Goal: Navigation & Orientation: Find specific page/section

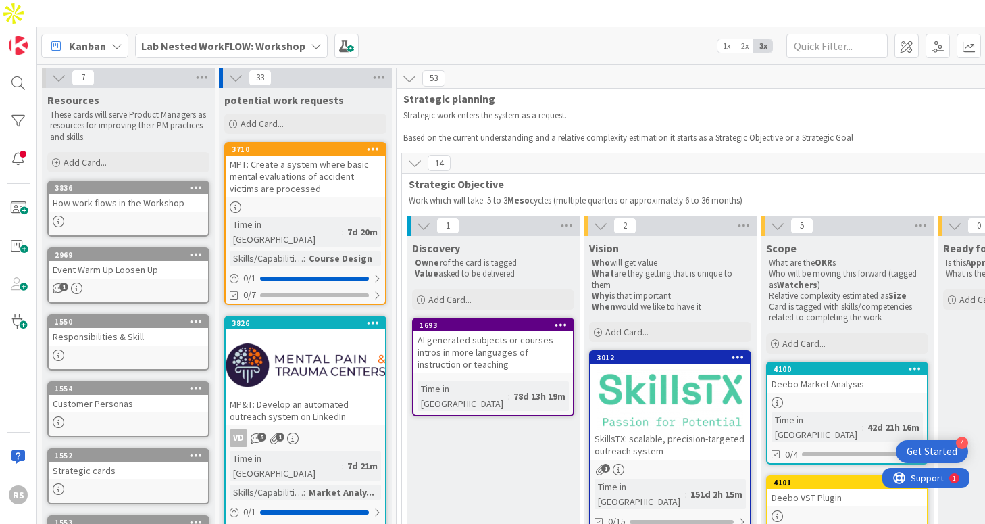
click at [278, 34] on div "Lab Nested WorkFLOW: Workshop" at bounding box center [231, 46] width 193 height 24
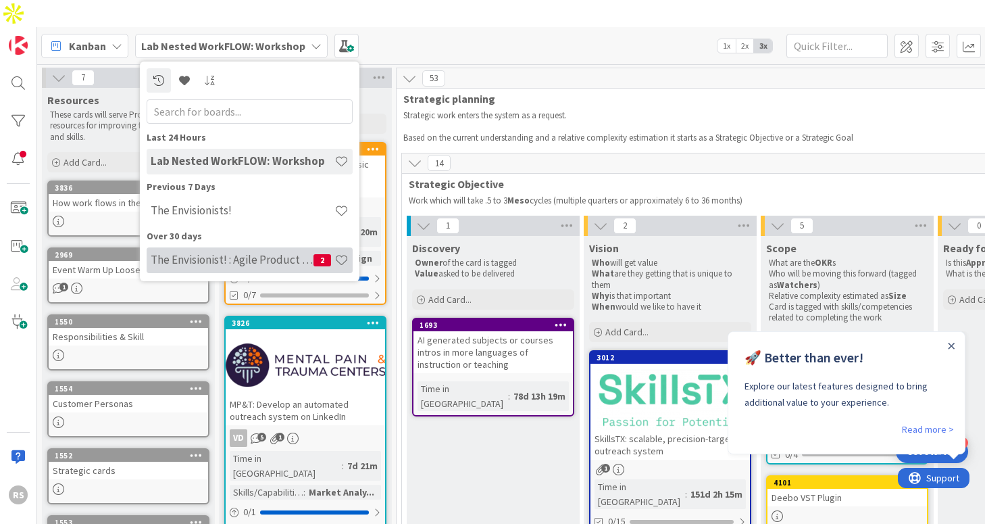
click at [287, 253] on h4 "The Envisionist! : Agile Product Vision" at bounding box center [232, 260] width 163 height 14
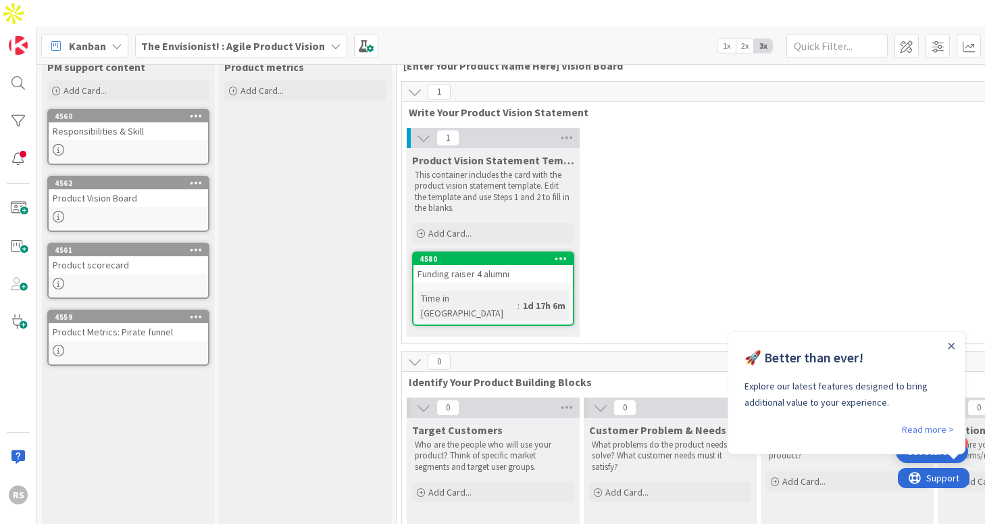
scroll to position [36, 0]
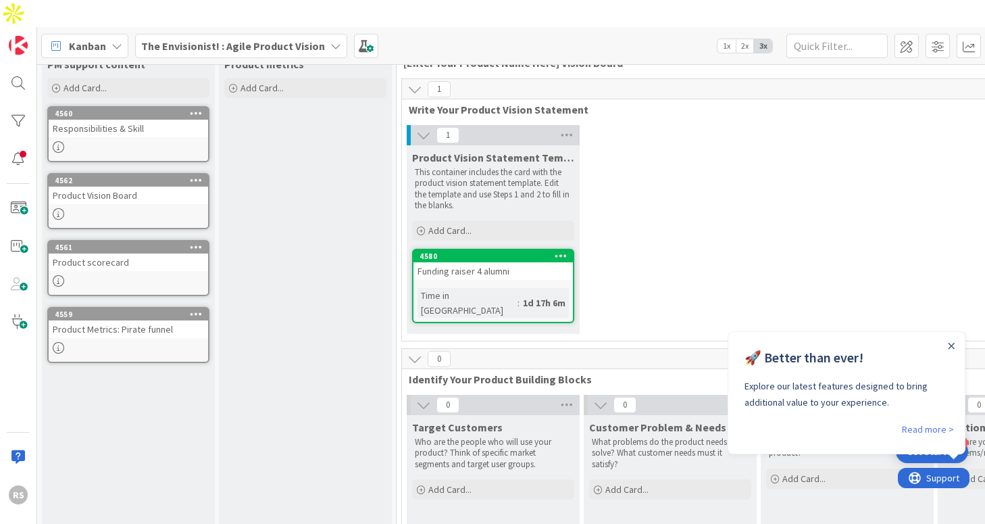
click at [950, 351] on div "Close Announcement" at bounding box center [951, 346] width 7 height 14
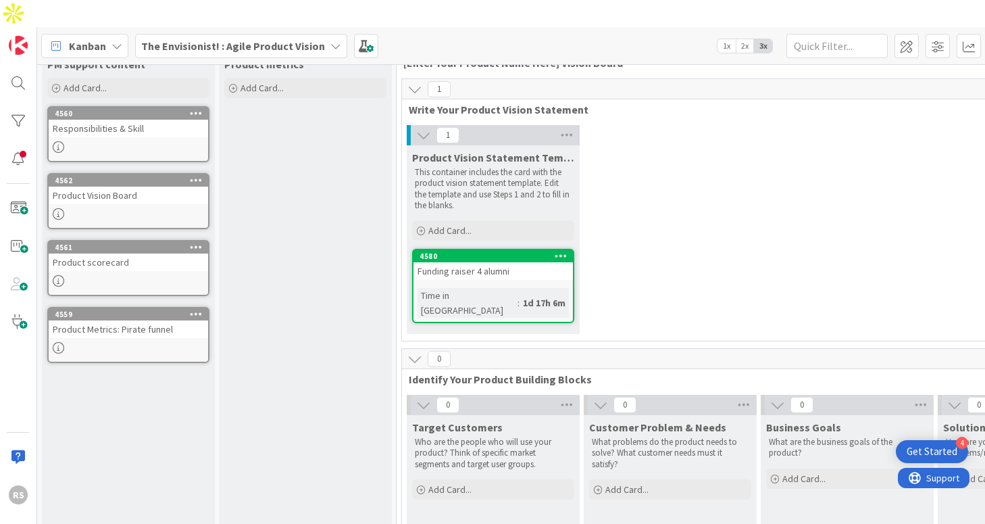
scroll to position [0, 0]
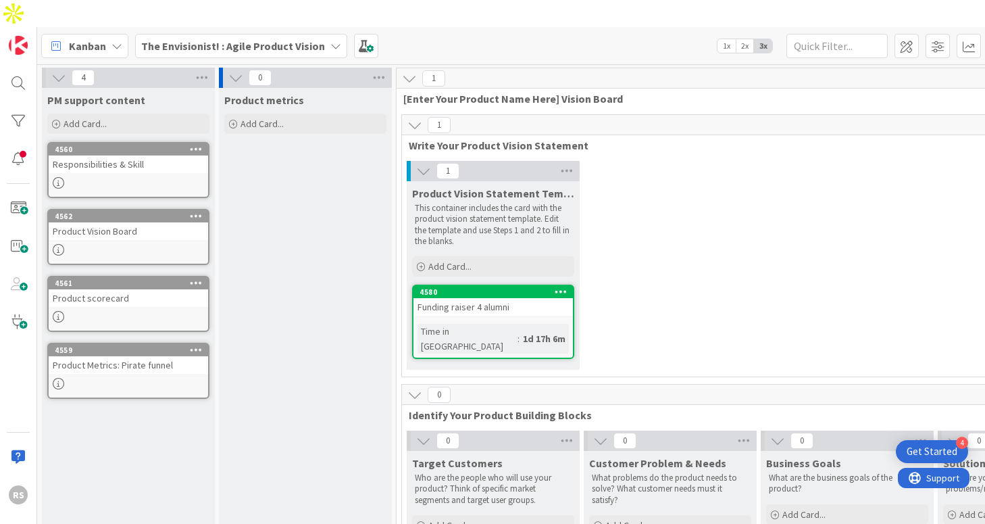
click at [222, 39] on b "The Envisionist! : Agile Product Vision" at bounding box center [233, 46] width 184 height 14
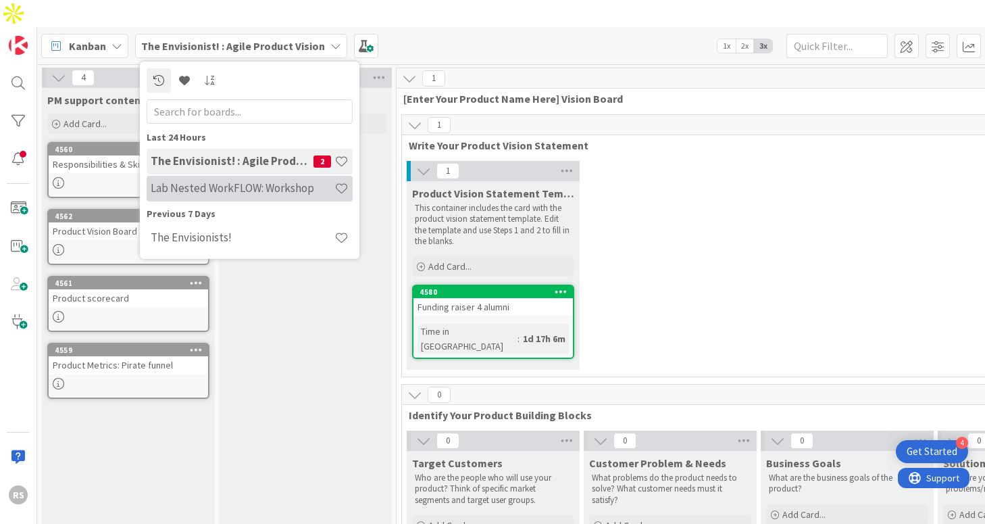
click at [247, 181] on h4 "Lab Nested WorkFLOW: Workshop" at bounding box center [243, 188] width 184 height 14
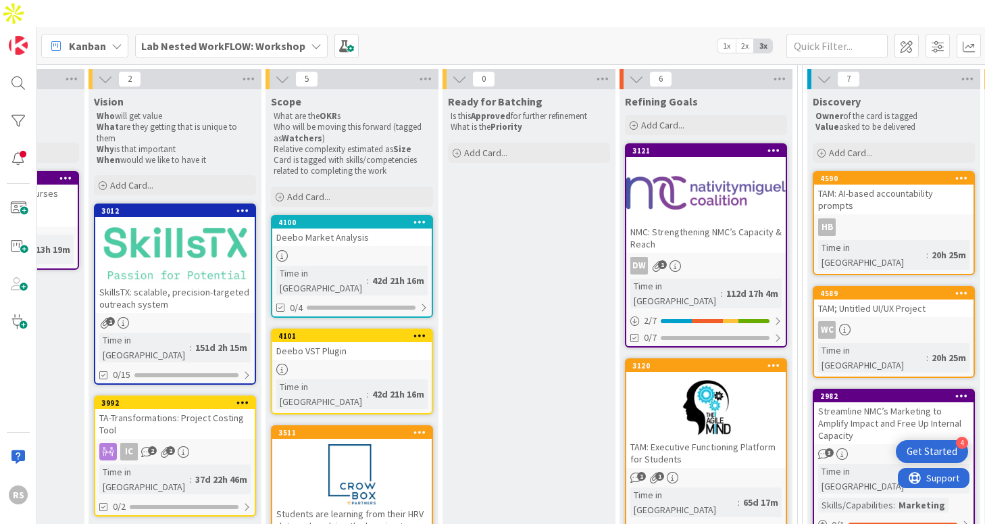
scroll to position [147, 522]
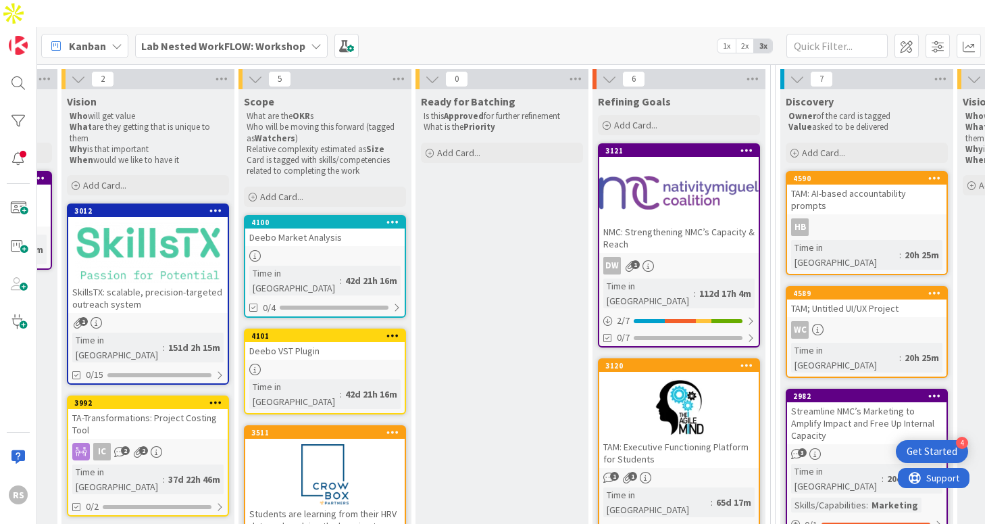
click at [647, 223] on div "NMC: Strengthening NMC’s Capacity & Reach" at bounding box center [680, 238] width 160 height 30
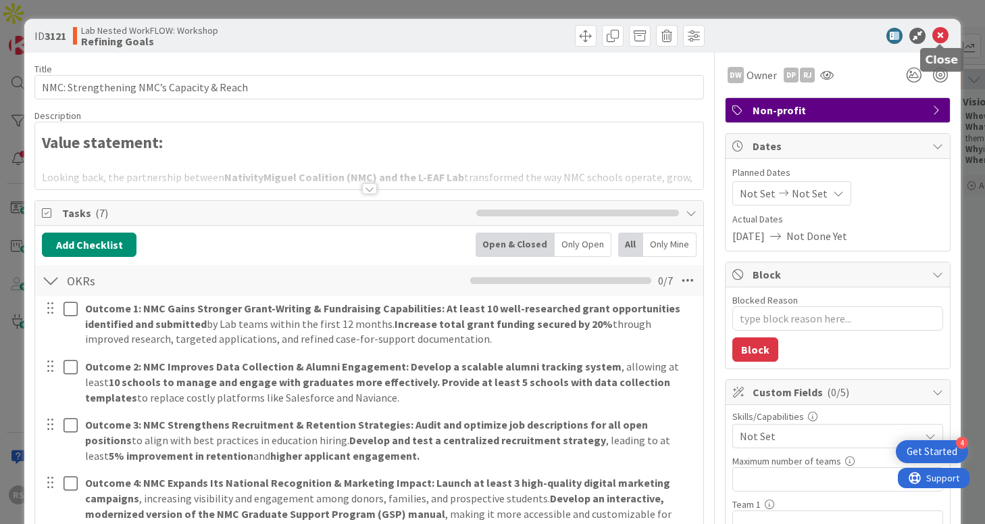
click at [941, 31] on icon at bounding box center [941, 36] width 16 height 16
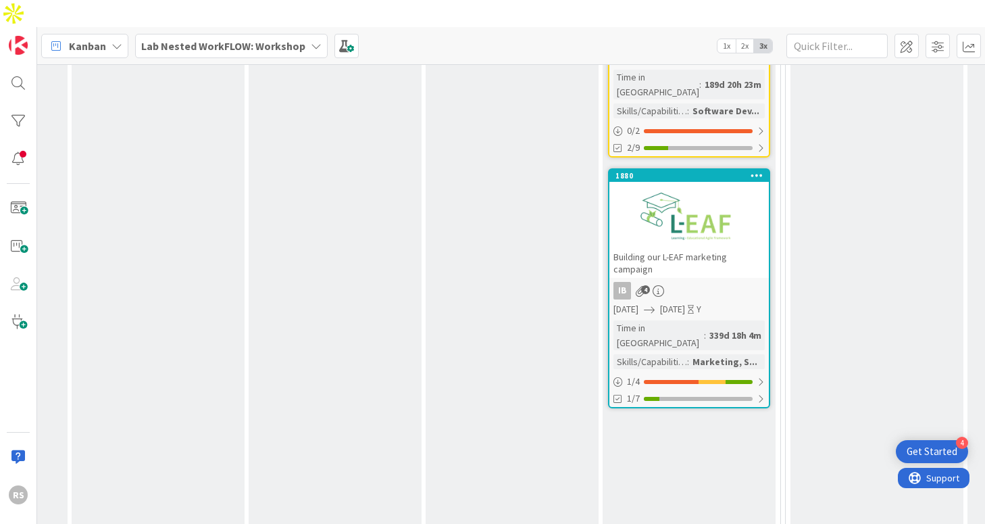
scroll to position [1206, 512]
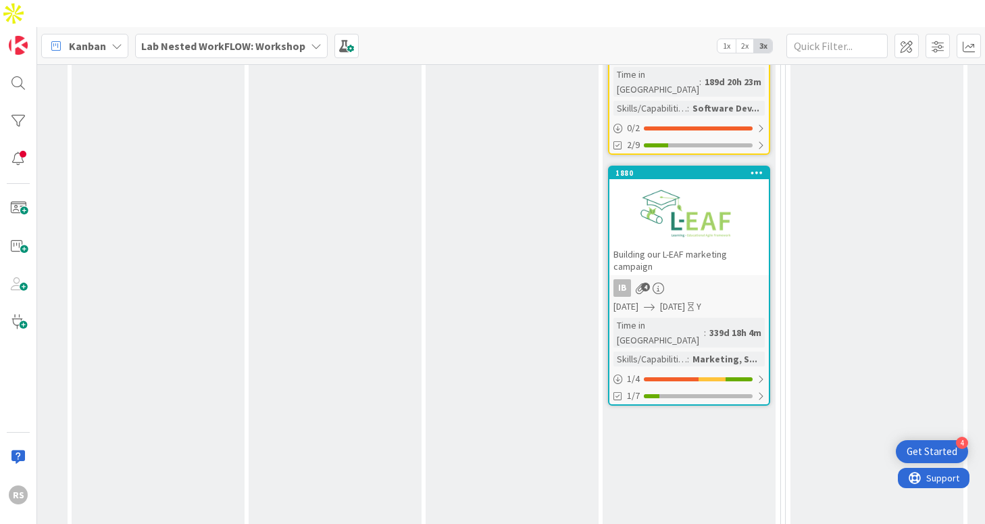
click at [676, 245] on div "Building our L-EAF marketing campaign" at bounding box center [690, 260] width 160 height 30
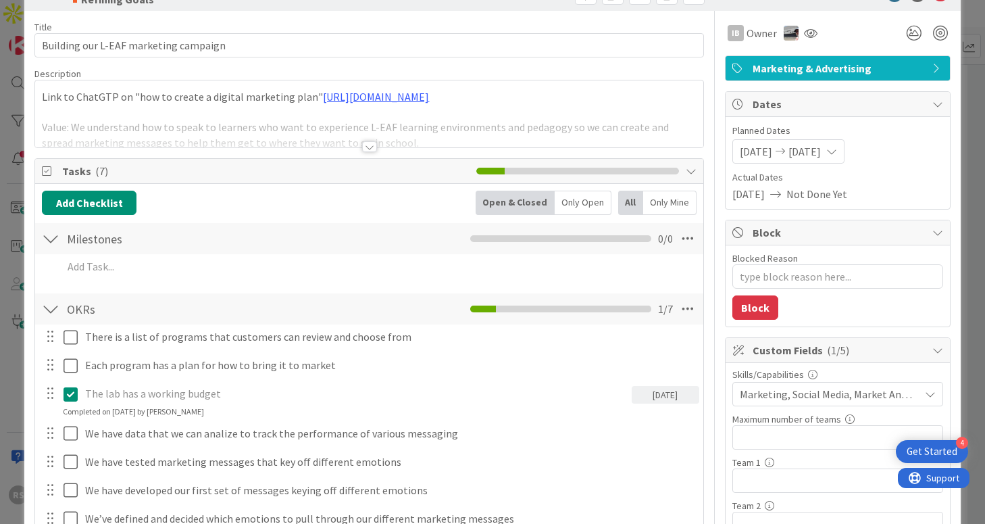
scroll to position [47, 0]
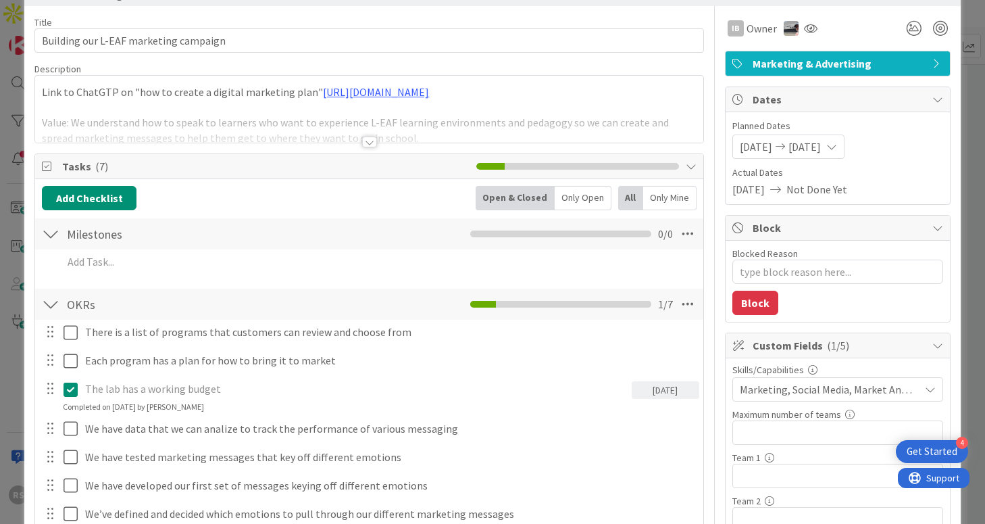
click at [367, 143] on div at bounding box center [369, 142] width 15 height 11
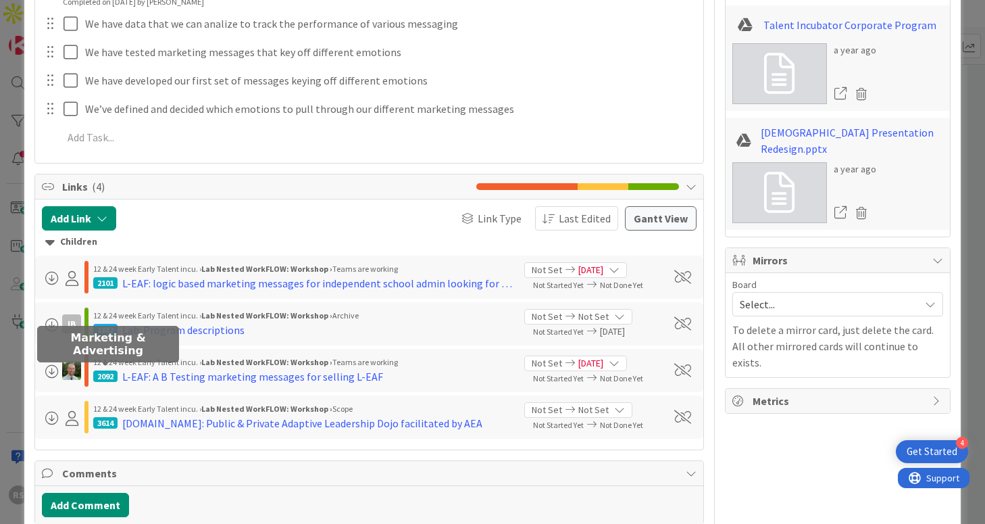
scroll to position [929, 0]
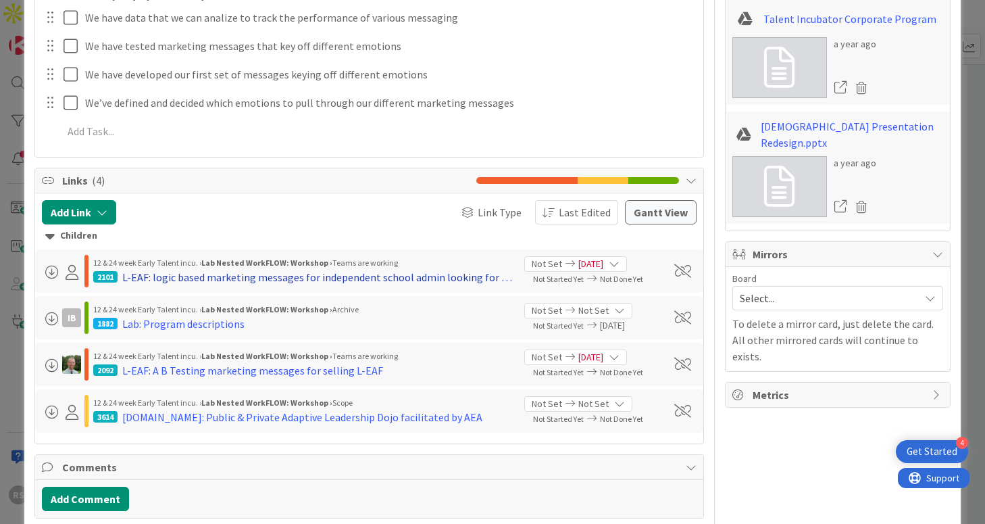
click at [207, 278] on div "L-EAF: logic based marketing messages for independent school admin looking for …" at bounding box center [317, 277] width 391 height 16
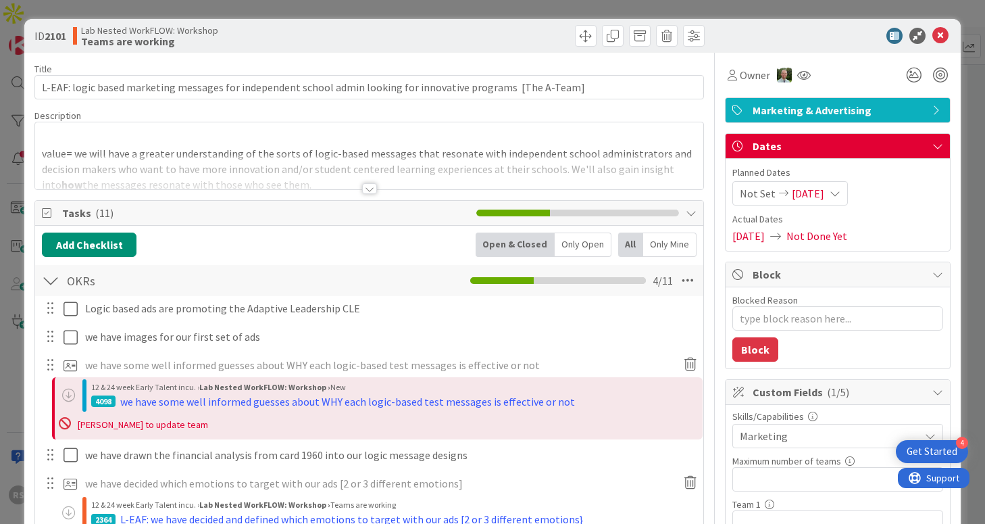
type textarea "x"
click at [938, 36] on icon at bounding box center [941, 36] width 16 height 16
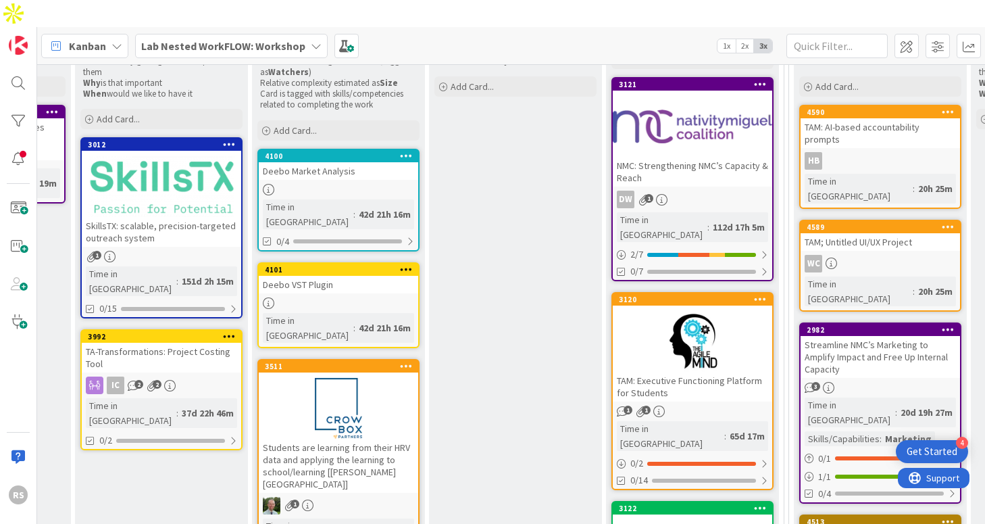
scroll to position [222, 509]
